Goal: Information Seeking & Learning: Learn about a topic

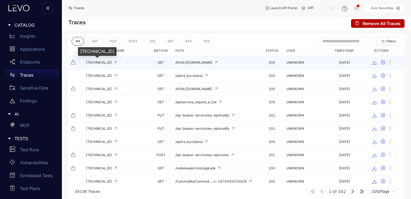
click at [108, 64] on span "[TECHNICAL_ID]" at bounding box center [99, 63] width 26 height 4
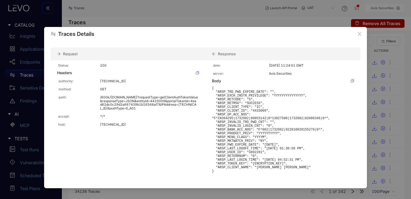
scroll to position [29, 0]
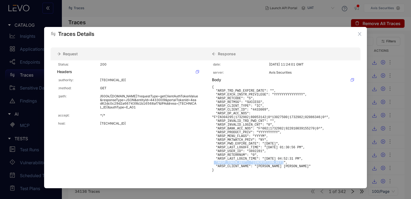
drag, startPoint x: 251, startPoint y: 163, endPoint x: 281, endPoint y: 160, distance: 30.3
click at [281, 160] on pre "{ "ARSP_TRD_PWD_EXPIRE_DATE": "", "ARSP_EXCH_INSTR_PRIVILEGE": "YYYYYYYYYYYYYYY…" at bounding box center [283, 128] width 142 height 87
drag, startPoint x: 281, startPoint y: 160, endPoint x: 268, endPoint y: 164, distance: 13.7
click at [268, 164] on pre "{ "ARSP_TRD_PWD_EXPIRE_DATE": "", "ARSP_EXCH_INSTR_PRIVILEGE": "YYYYYYYYYYYYYYY…" at bounding box center [283, 128] width 142 height 87
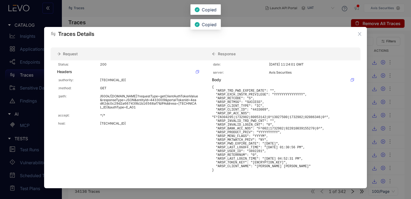
drag, startPoint x: 268, startPoint y: 164, endPoint x: 257, endPoint y: 159, distance: 11.5
click at [257, 159] on pre "{ "ARSP_TRD_PWD_EXPIRE_DATE": "", "ARSP_EXCH_INSTR_PRIVILEGE": "YYYYYYYYYYYYYYY…" at bounding box center [283, 128] width 142 height 87
click at [360, 35] on icon "close" at bounding box center [359, 33] width 5 height 5
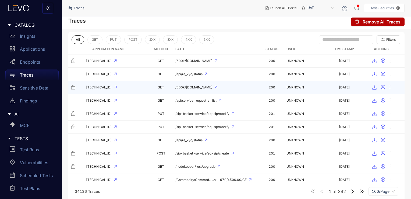
scroll to position [0, 0]
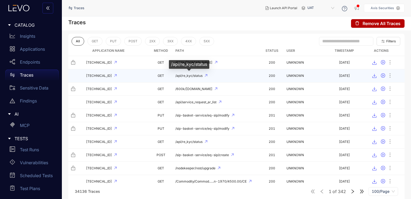
click at [193, 75] on span "/api/re_kyc/status" at bounding box center [188, 76] width 27 height 4
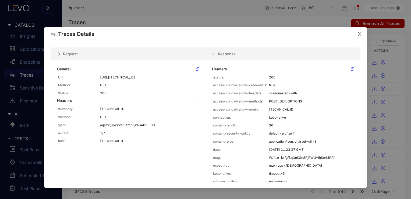
click at [360, 35] on icon "close" at bounding box center [359, 33] width 3 height 3
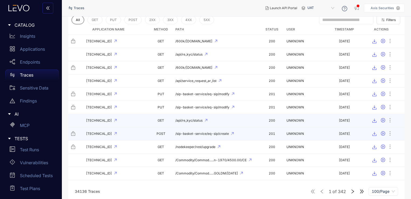
scroll to position [26, 0]
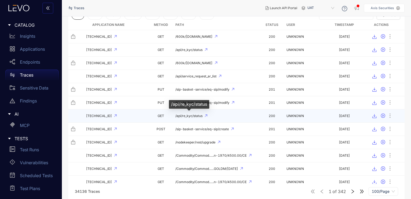
click at [194, 114] on span "/api/re_kyc/status" at bounding box center [188, 116] width 27 height 4
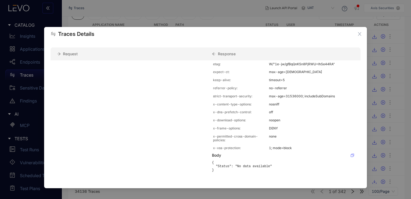
scroll to position [0, 0]
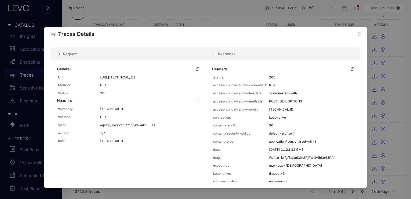
click at [198, 68] on icon at bounding box center [197, 68] width 3 height 3
click at [360, 33] on icon "close" at bounding box center [359, 33] width 5 height 5
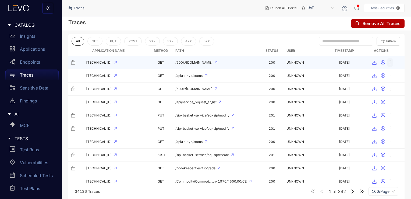
click at [392, 61] on icon "ellipsis" at bounding box center [390, 61] width 5 height 5
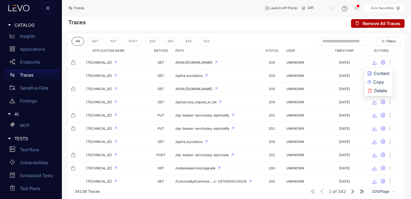
click at [265, 29] on div "Traces Remove All Traces" at bounding box center [236, 23] width 349 height 14
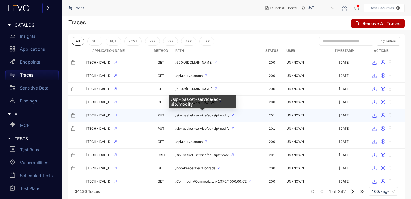
click at [195, 116] on span "/sip-basket-service/eq-sip/modify" at bounding box center [202, 115] width 54 height 4
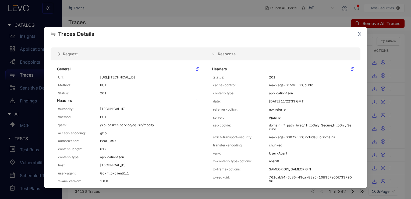
click at [359, 33] on icon "close" at bounding box center [359, 33] width 5 height 5
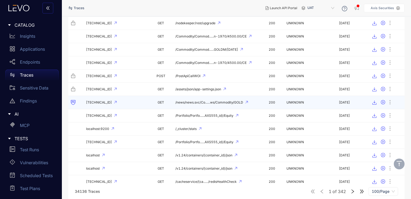
scroll to position [145, 0]
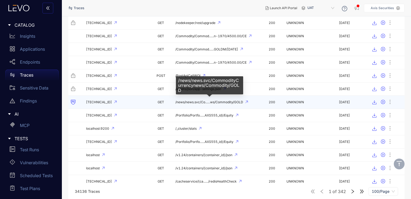
click at [224, 101] on span "/news/news.svc/Co......ws/Commodity/GOLD" at bounding box center [209, 102] width 68 height 4
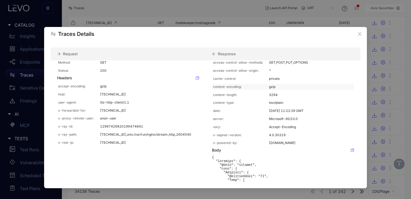
scroll to position [0, 0]
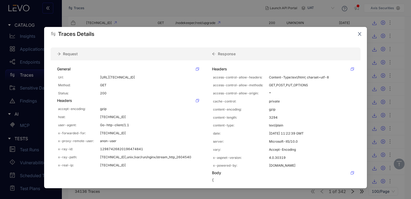
click at [360, 32] on icon "close" at bounding box center [359, 33] width 5 height 5
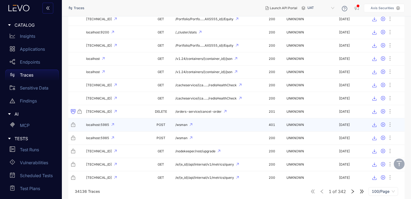
scroll to position [243, 0]
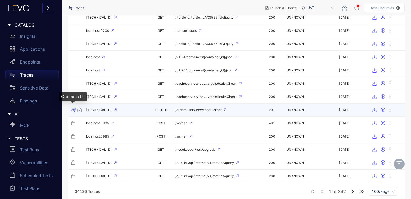
click at [73, 108] on icon at bounding box center [73, 109] width 0 height 2
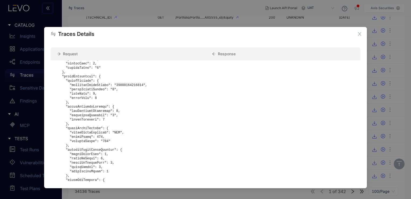
scroll to position [405, 0]
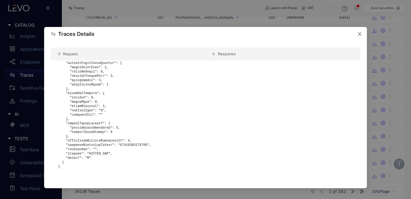
click at [359, 33] on icon "close" at bounding box center [359, 33] width 3 height 3
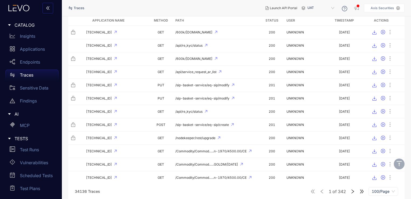
scroll to position [0, 0]
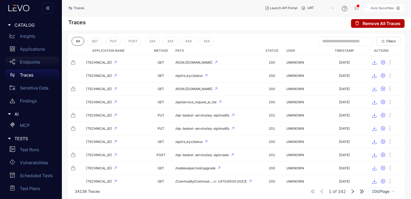
click at [43, 63] on div "Endpoints" at bounding box center [31, 62] width 53 height 11
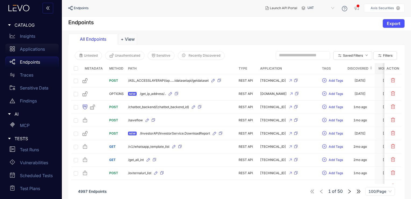
click at [33, 47] on p "Applications" at bounding box center [32, 49] width 25 height 5
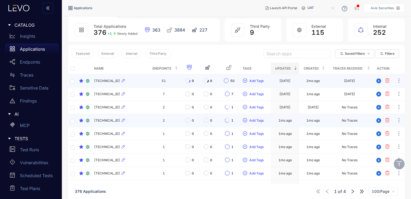
scroll to position [16, 0]
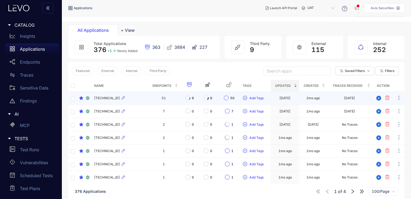
click at [167, 96] on td "51" at bounding box center [164, 98] width 32 height 13
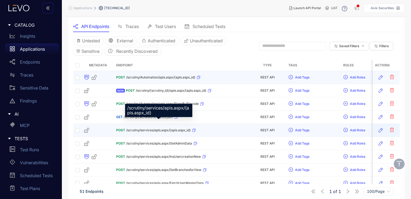
scroll to position [50, 0]
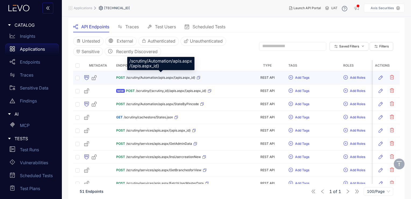
click at [157, 76] on span "/scrutiny/Automation/apis.aspx/{apis.aspx_id}" at bounding box center [160, 78] width 69 height 4
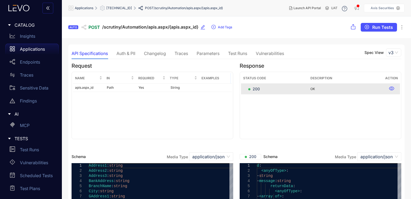
click at [133, 53] on div "Auth & PII" at bounding box center [126, 53] width 19 height 5
